Goal: Information Seeking & Learning: Learn about a topic

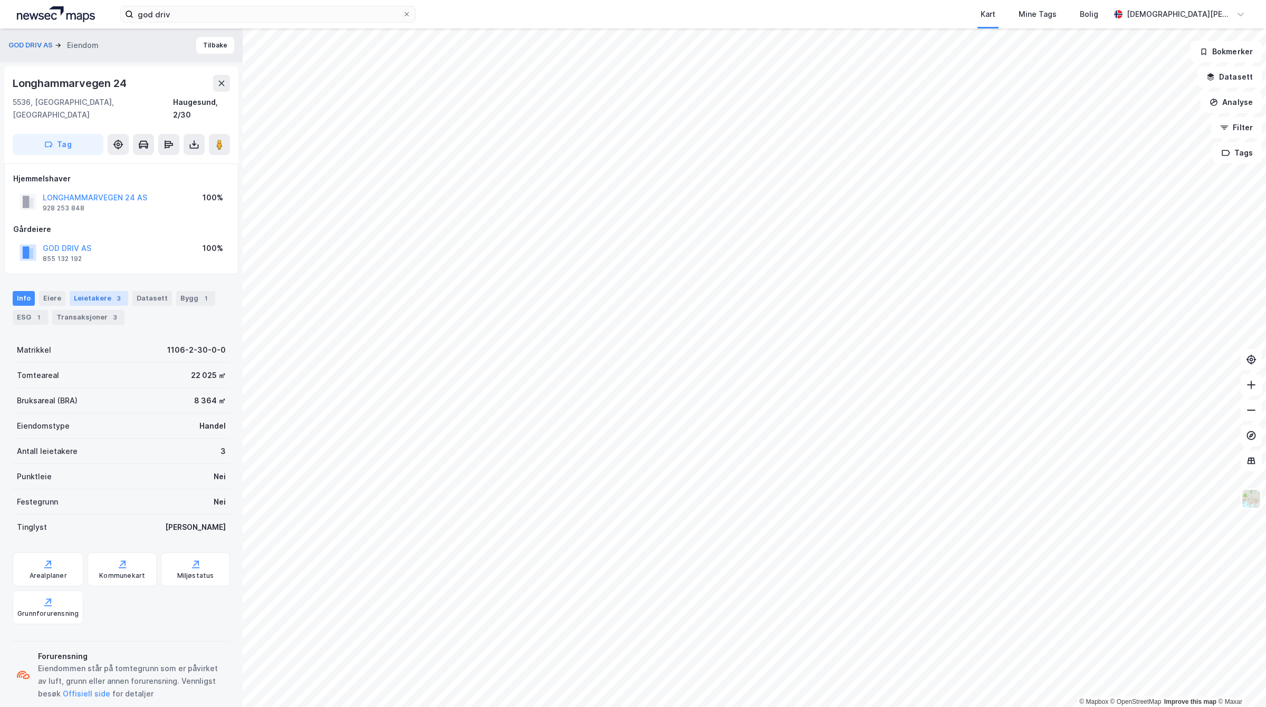
click at [102, 291] on div "Leietakere 3" at bounding box center [99, 298] width 59 height 15
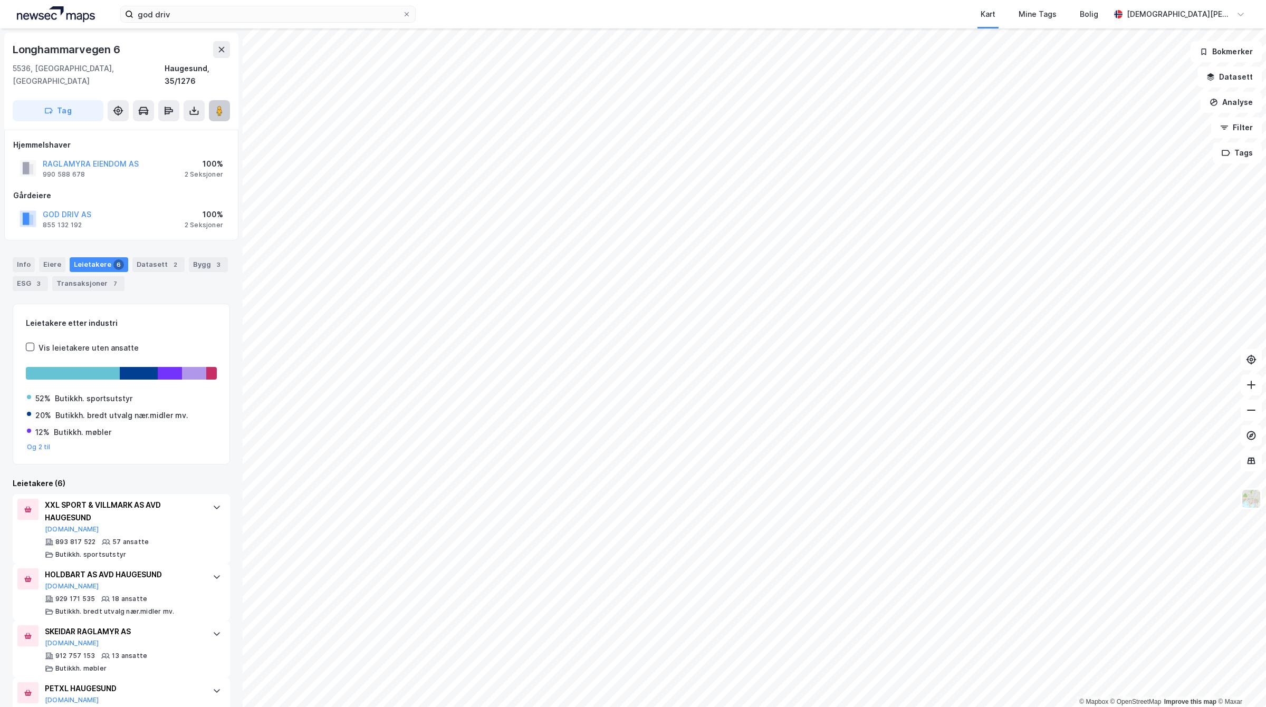
click at [217, 105] on image at bounding box center [219, 110] width 6 height 11
